Goal: Information Seeking & Learning: Learn about a topic

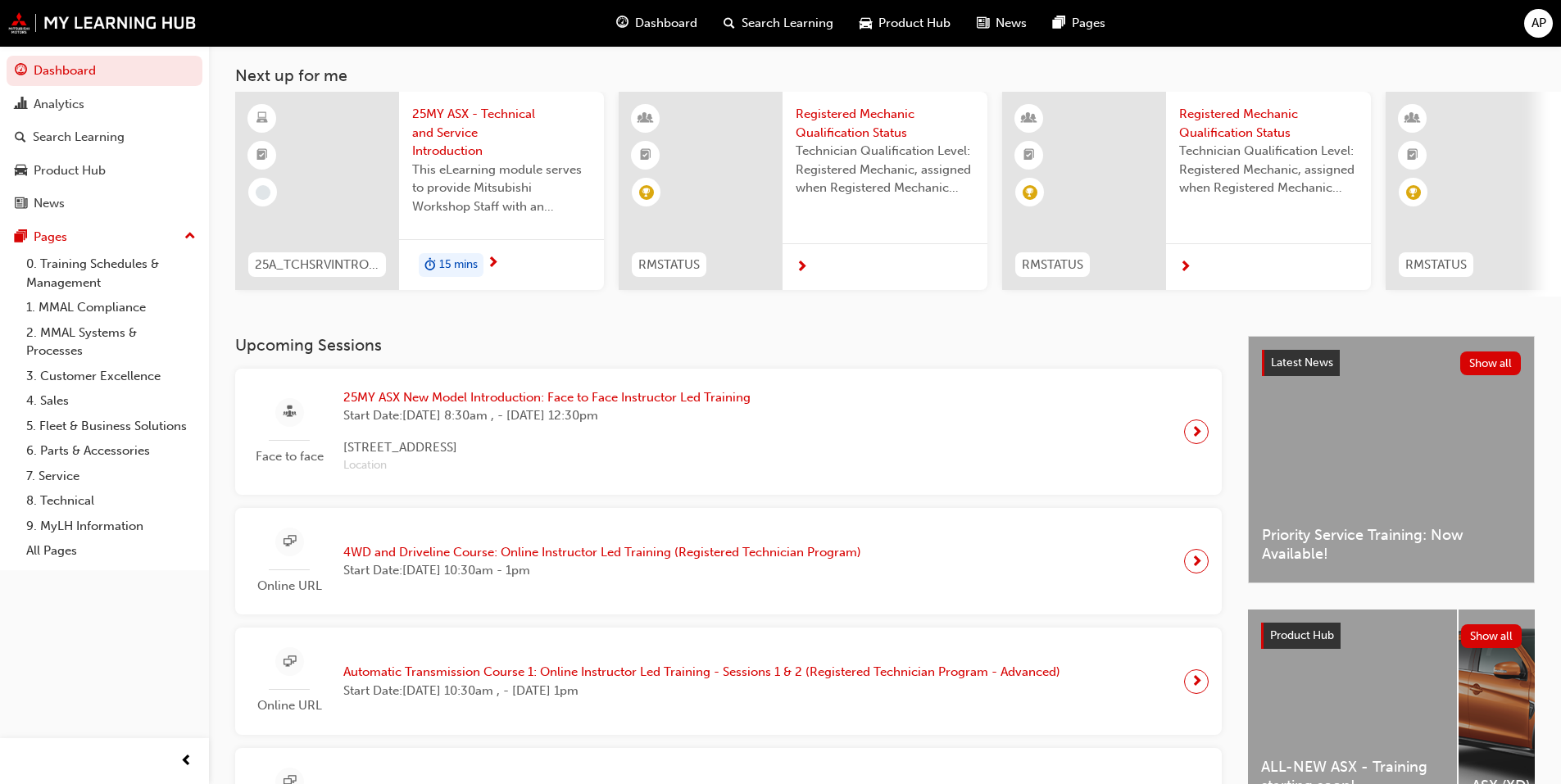
scroll to position [82, 0]
click at [446, 118] on span "25MY ASX - Technical and Service Introduction" at bounding box center [501, 132] width 179 height 56
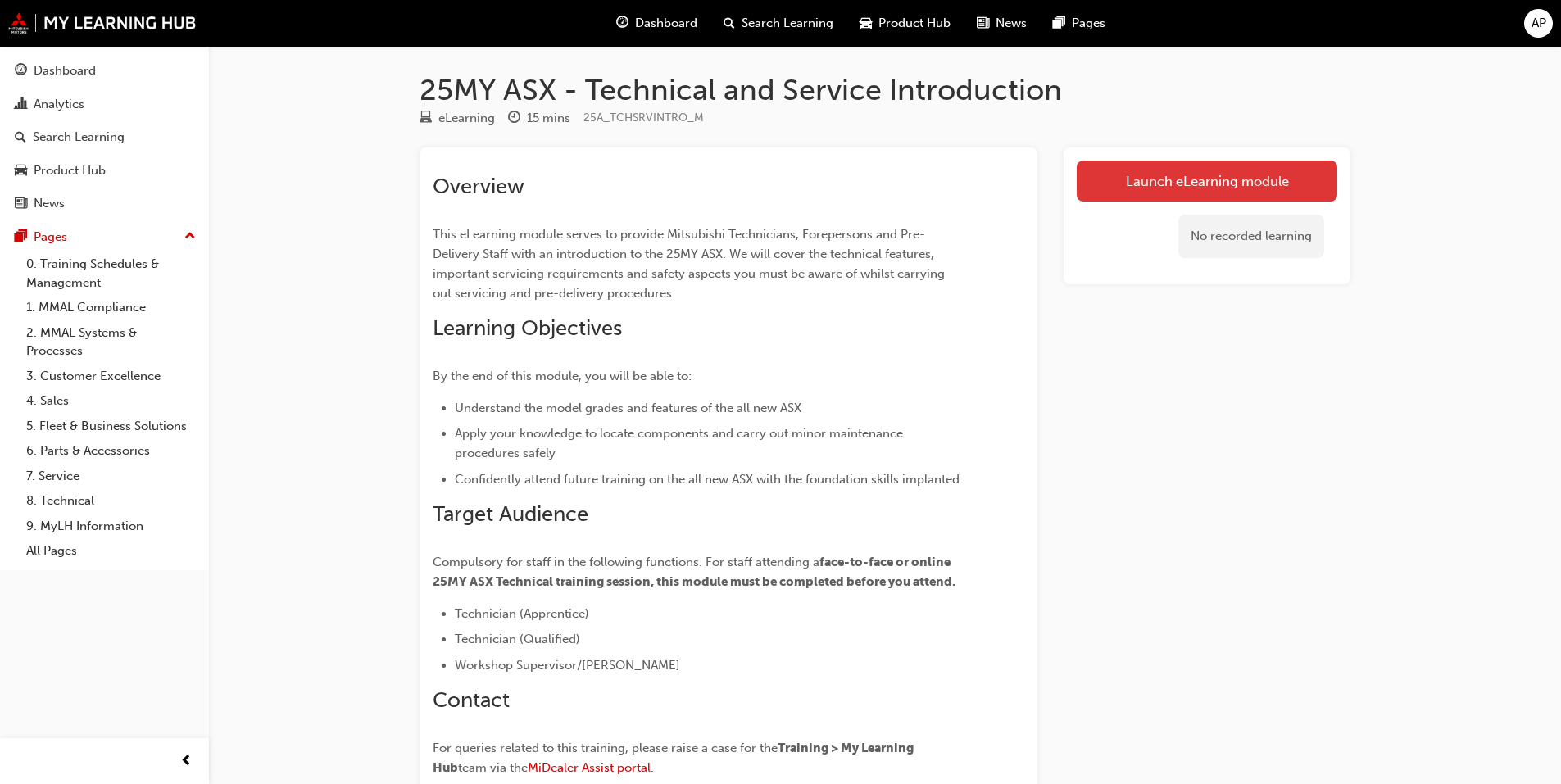
click at [1191, 185] on link "Launch eLearning module" at bounding box center [1207, 182] width 261 height 41
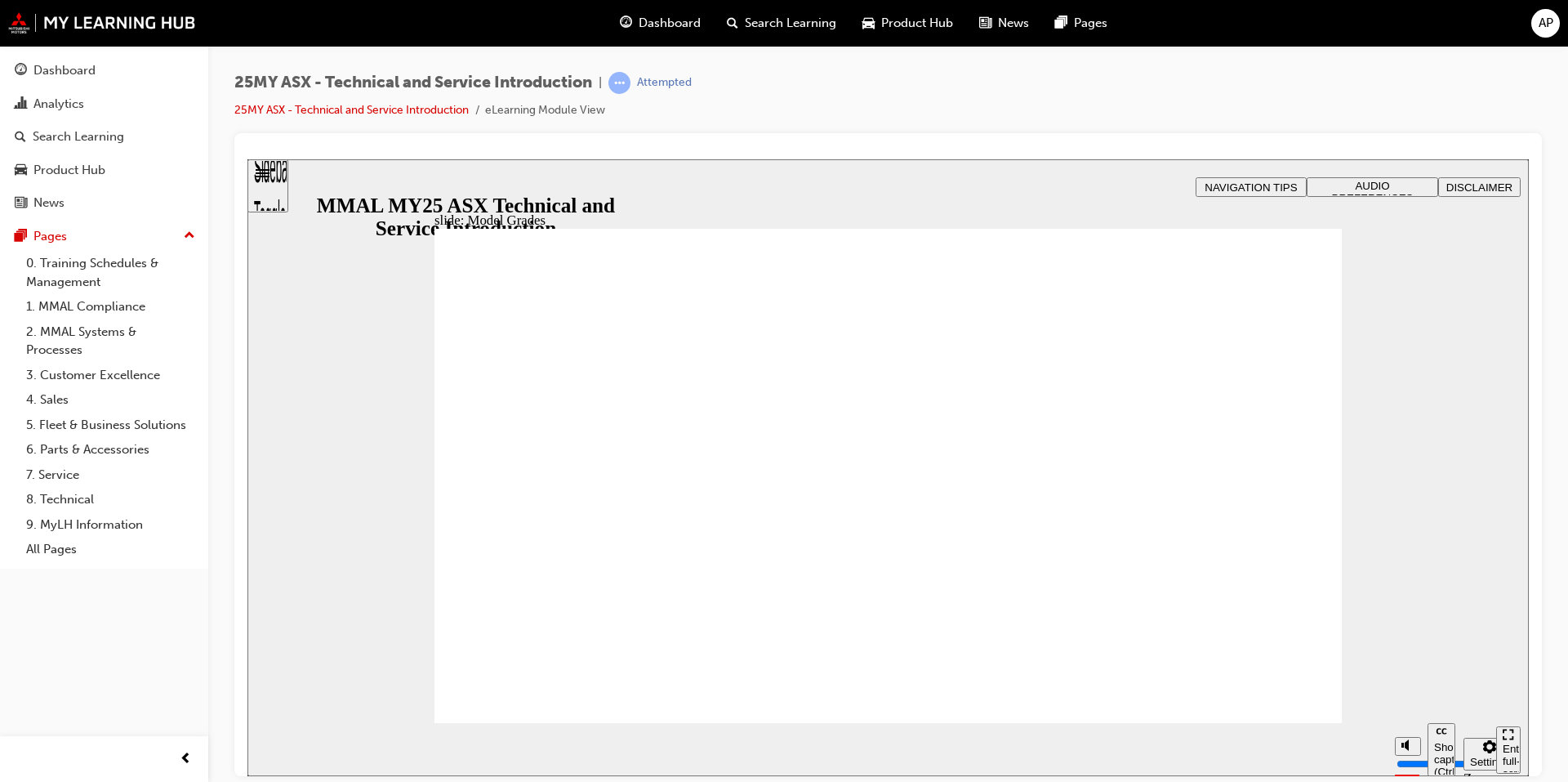
drag, startPoint x: 937, startPoint y: 566, endPoint x: 1211, endPoint y: 564, distance: 274.0
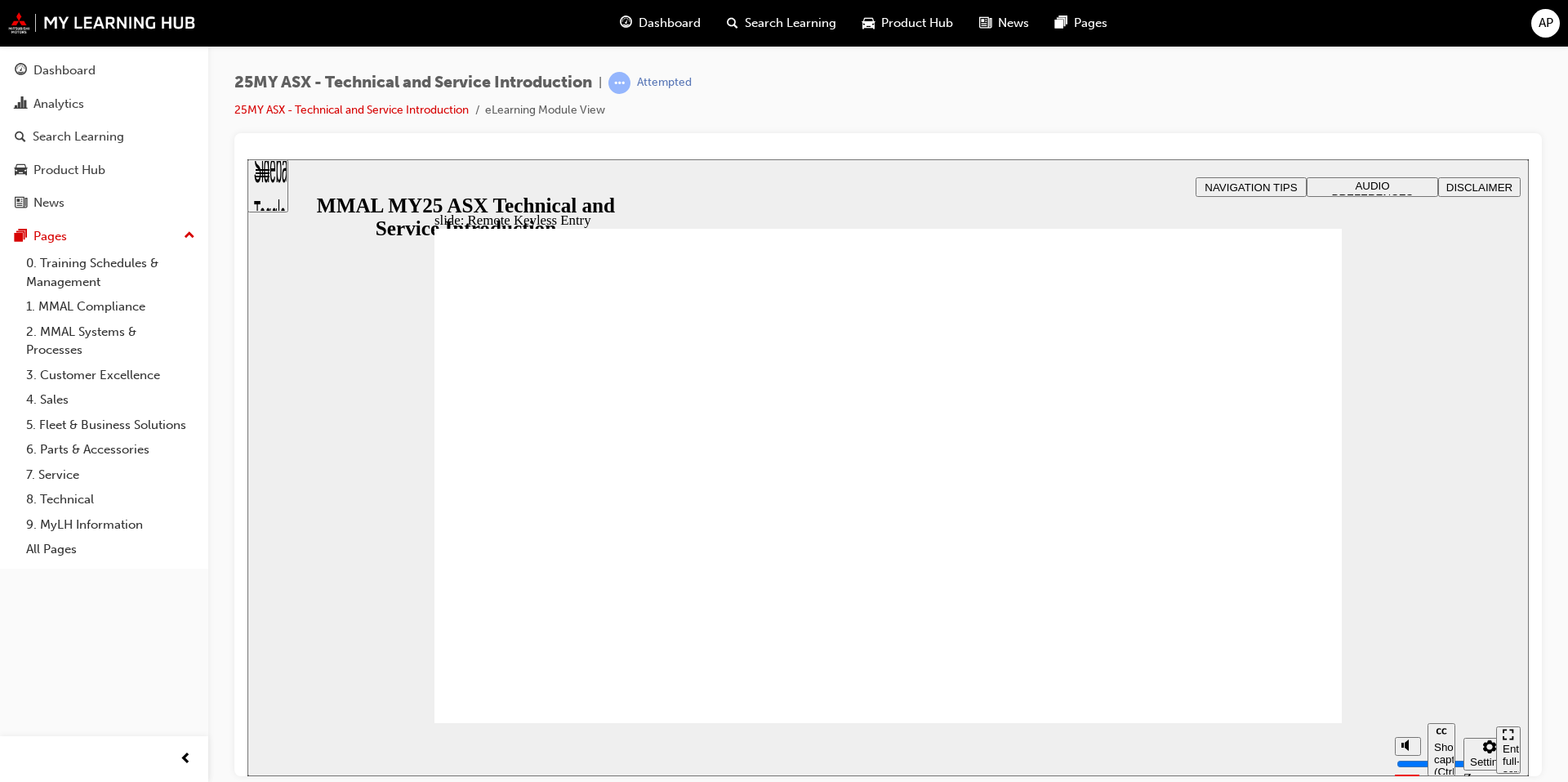
type input "21"
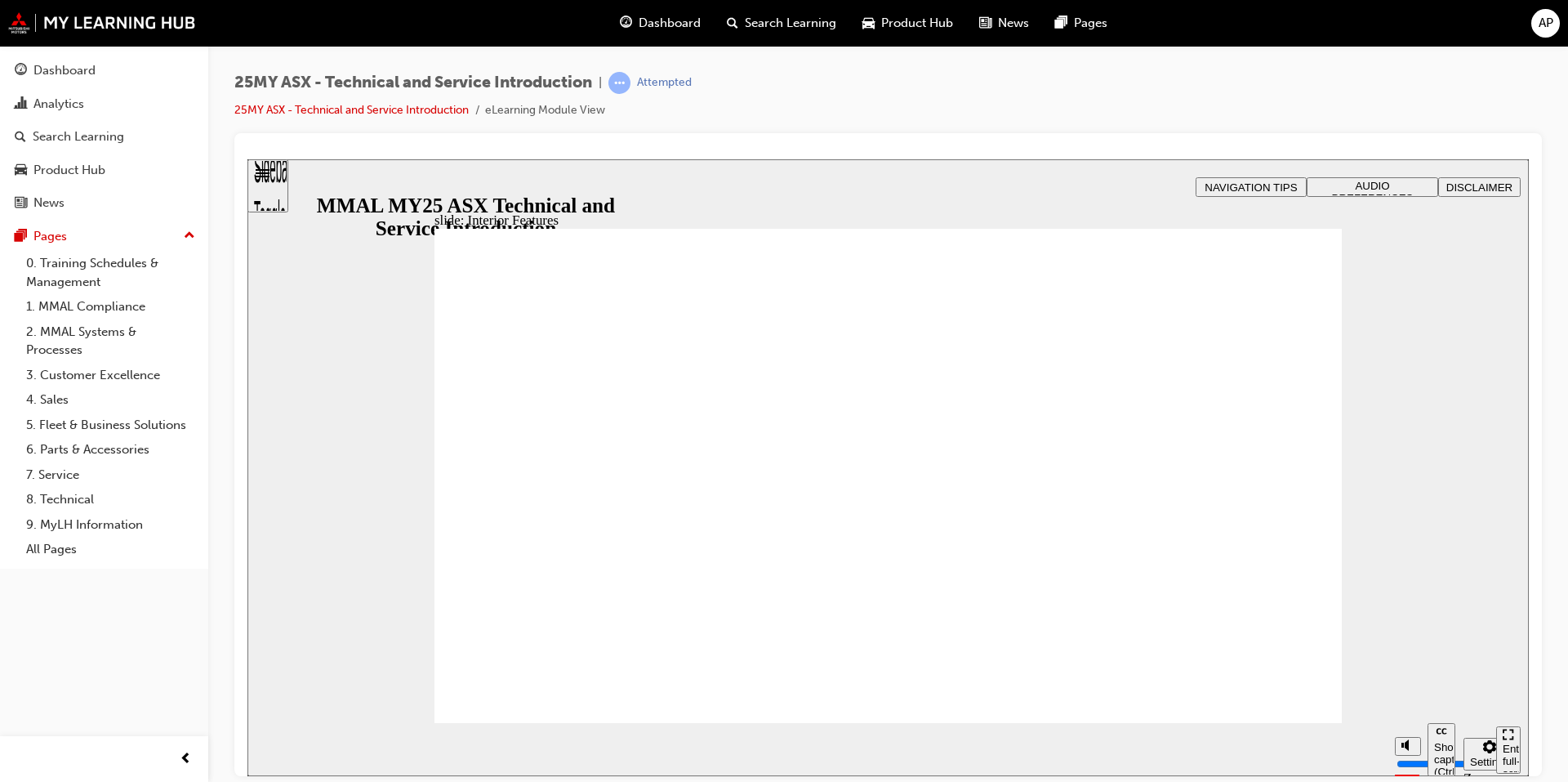
type input "17"
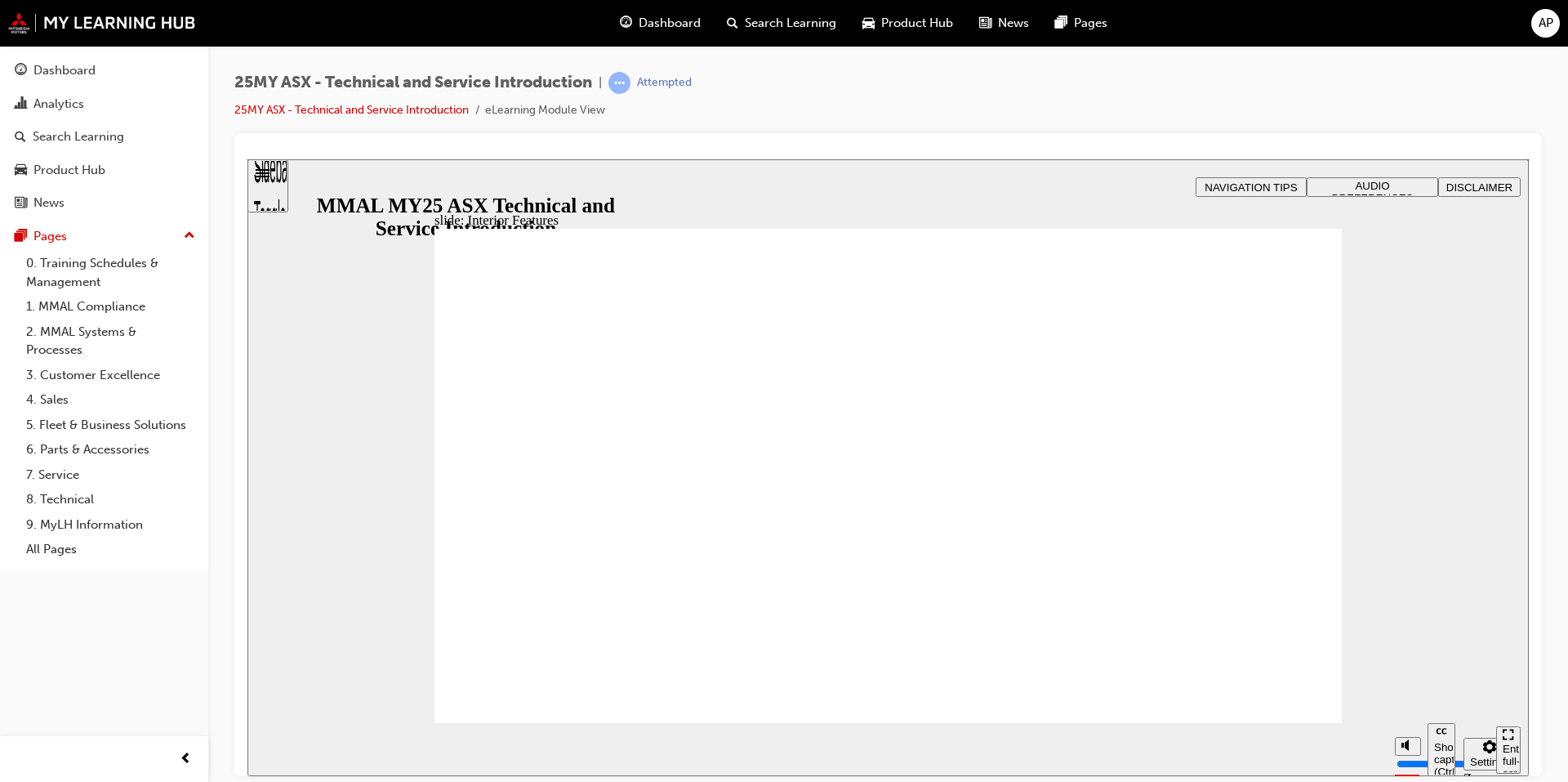
drag, startPoint x: 1240, startPoint y: 620, endPoint x: 1146, endPoint y: 595, distance: 97.3
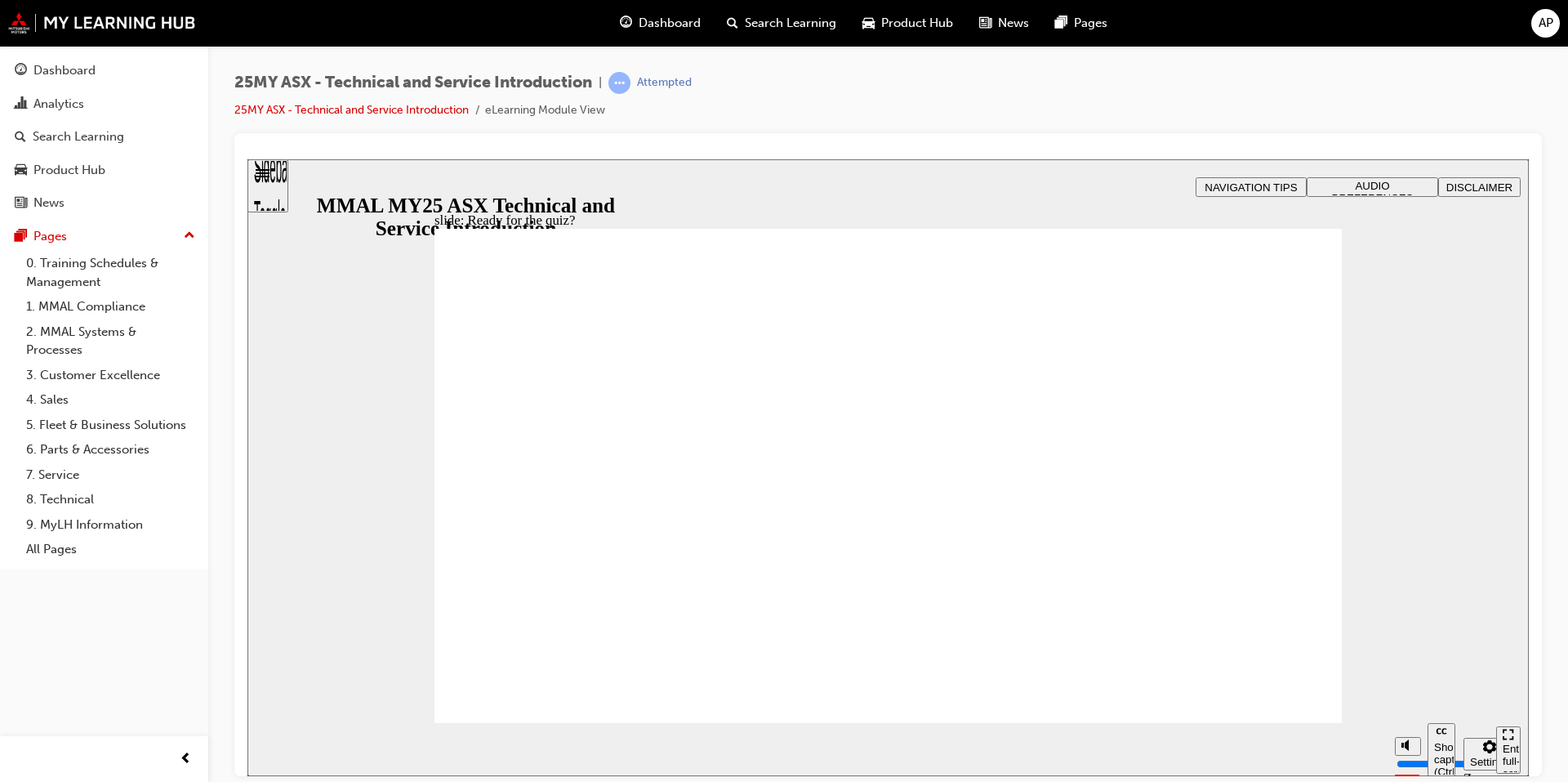
radio input "true"
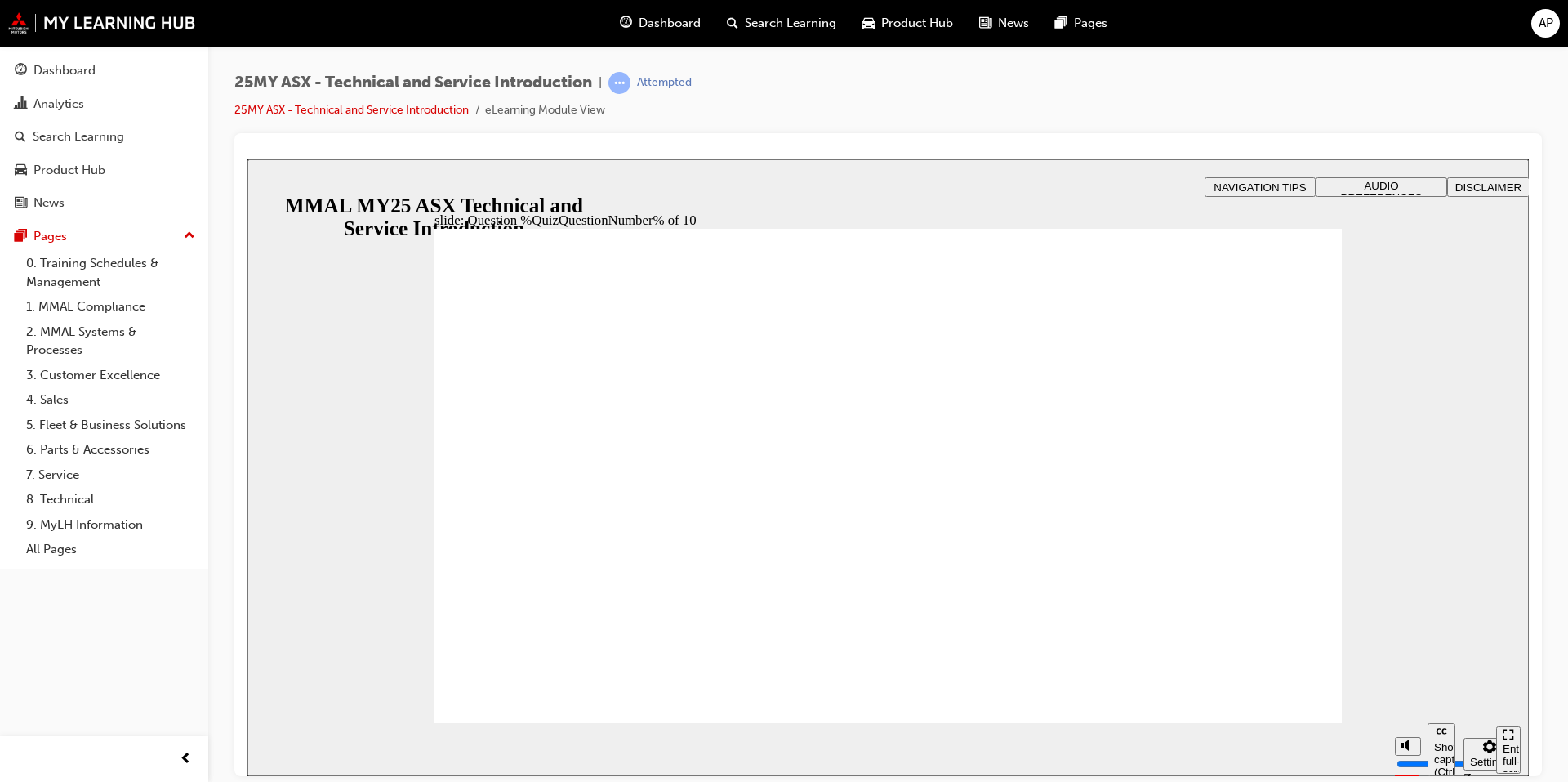
radio input "true"
